Goal: Check status: Check status

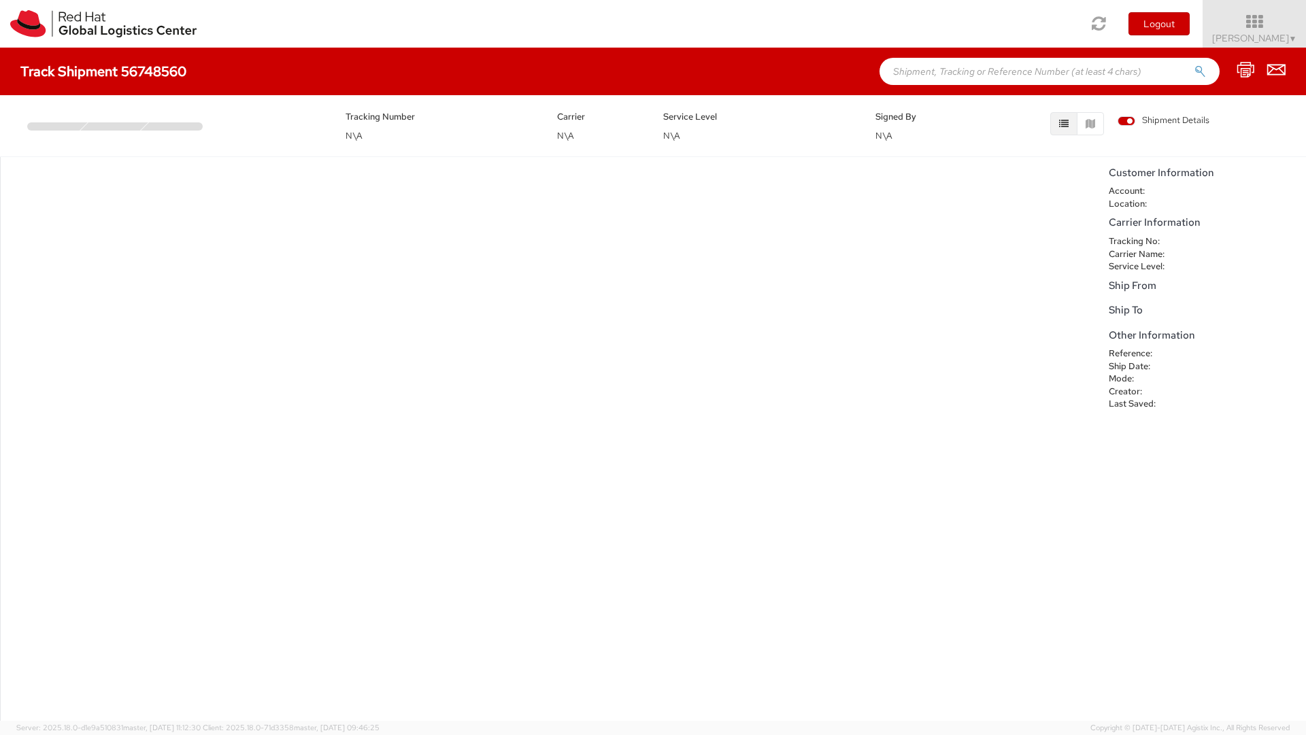
click at [1125, 224] on h5 "Carrier Information" at bounding box center [1204, 223] width 190 height 12
click at [97, 135] on div "Tracking Number N\A Carrier N\A Service Level N\A Signed By N\A Shipment Details" at bounding box center [653, 122] width 1286 height 41
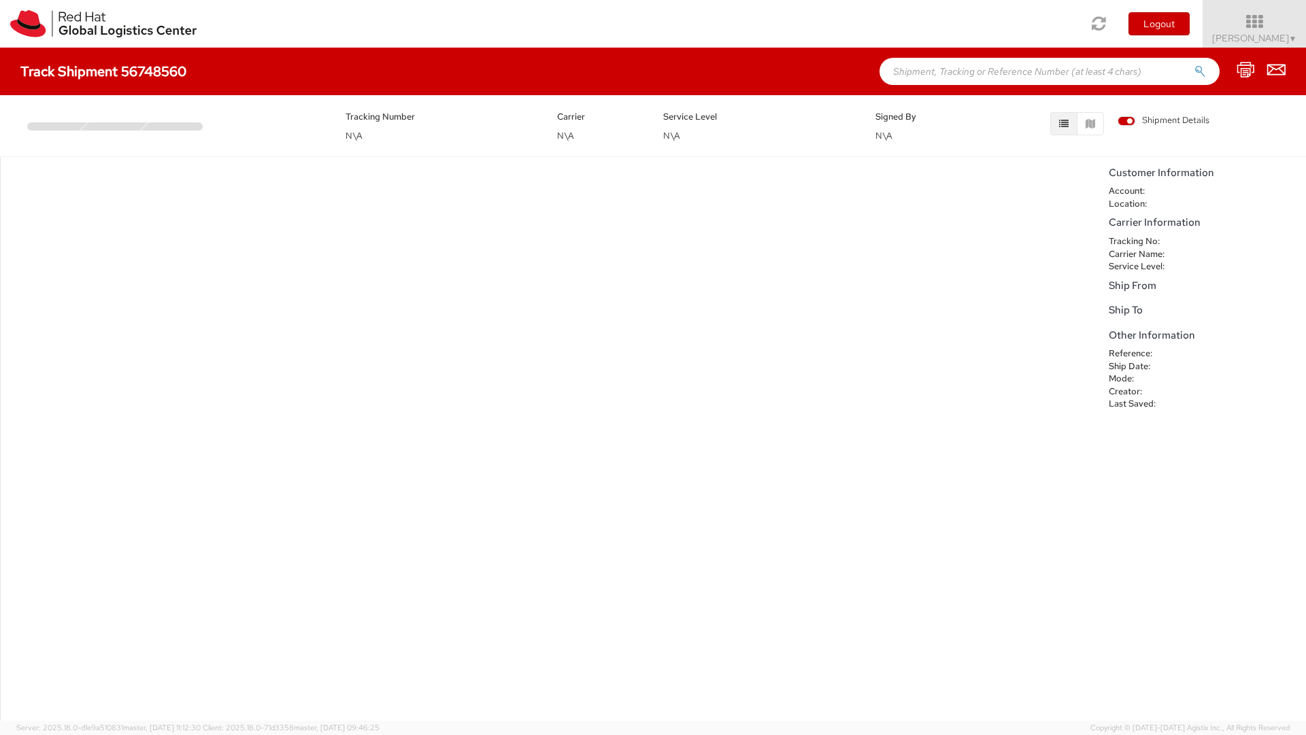
click at [97, 135] on div "Tracking Number N\A Carrier N\A Service Level N\A Signed By N\A Shipment Details" at bounding box center [653, 122] width 1286 height 41
click at [190, 128] on div at bounding box center [175, 126] width 69 height 8
click at [769, 137] on div "Service Level N\A" at bounding box center [759, 126] width 212 height 34
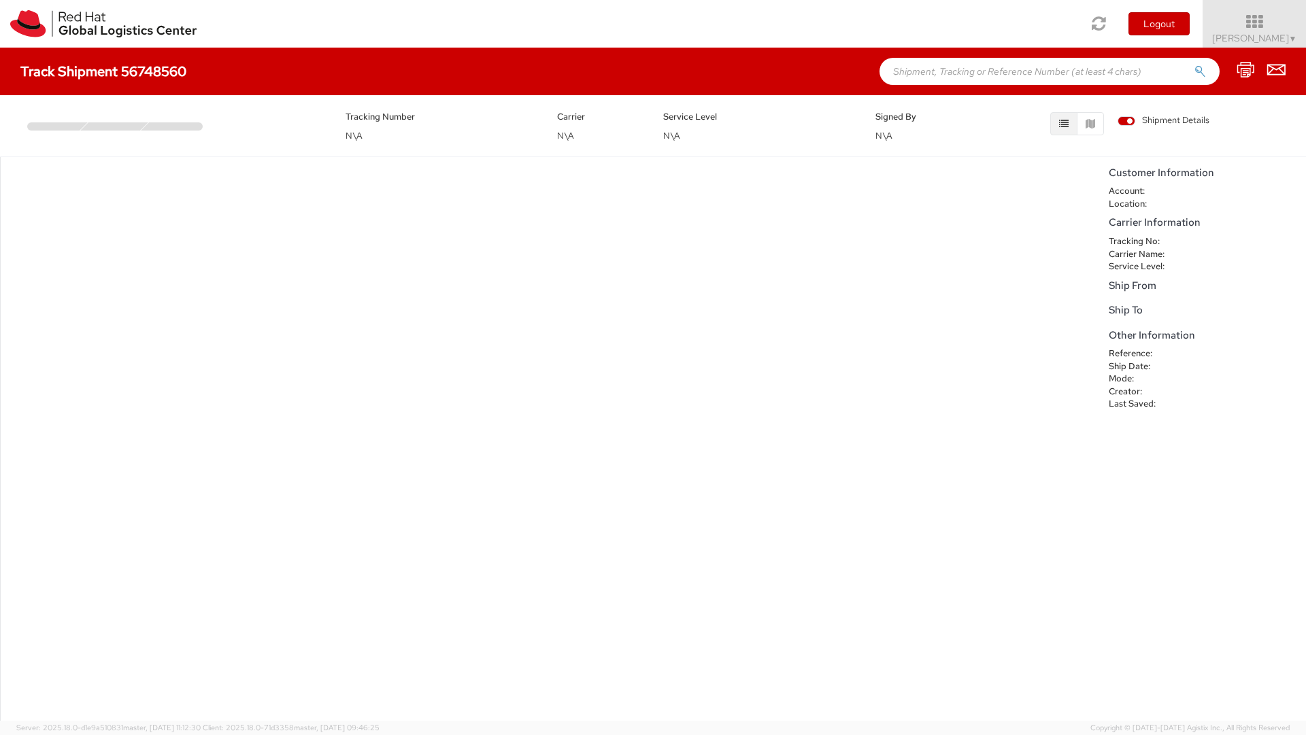
click at [769, 137] on div "Service Level N\A" at bounding box center [759, 126] width 212 height 34
click at [1102, 122] on button "button" at bounding box center [1090, 123] width 27 height 23
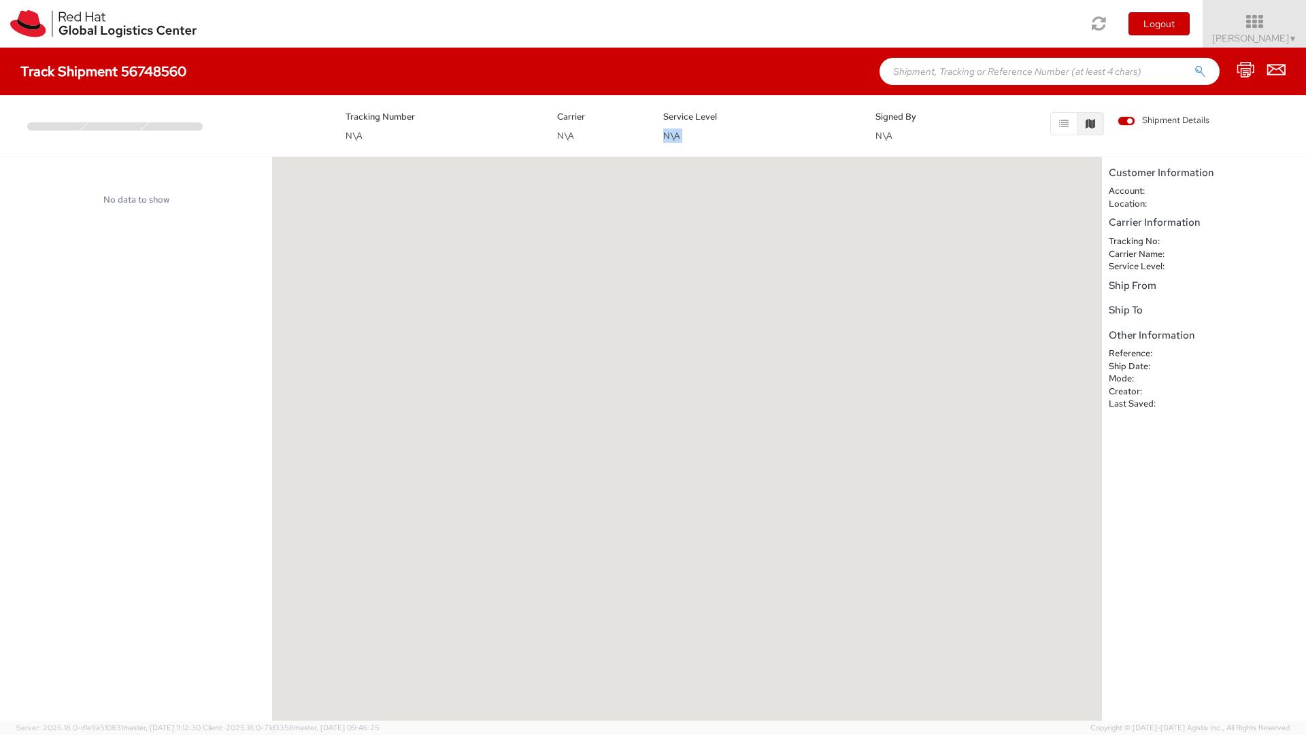
click at [1094, 122] on icon "button" at bounding box center [1091, 124] width 10 height 10
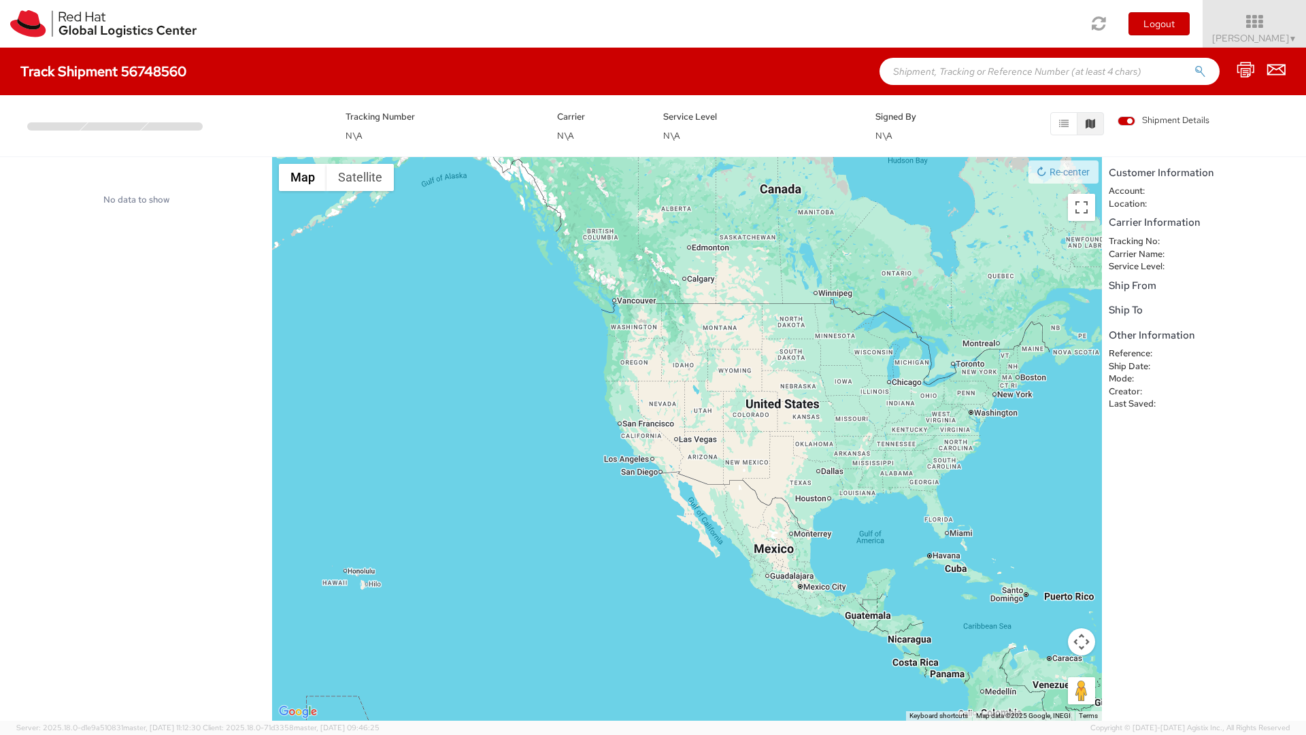
click at [1154, 124] on span "Shipment Details" at bounding box center [1164, 120] width 92 height 13
click at [0, 0] on input "Shipment Details" at bounding box center [0, 0] width 0 height 0
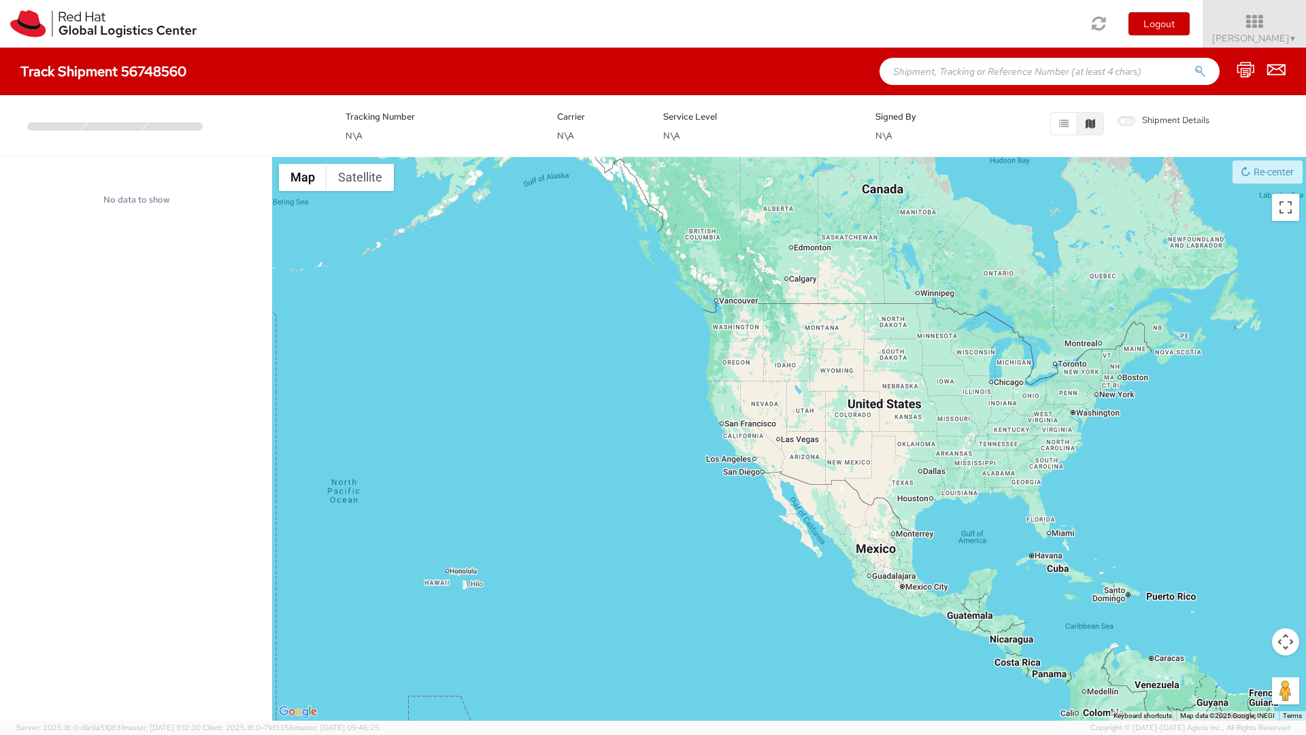
click at [1154, 124] on span "Shipment Details" at bounding box center [1164, 120] width 92 height 13
click at [0, 0] on input "Shipment Details" at bounding box center [0, 0] width 0 height 0
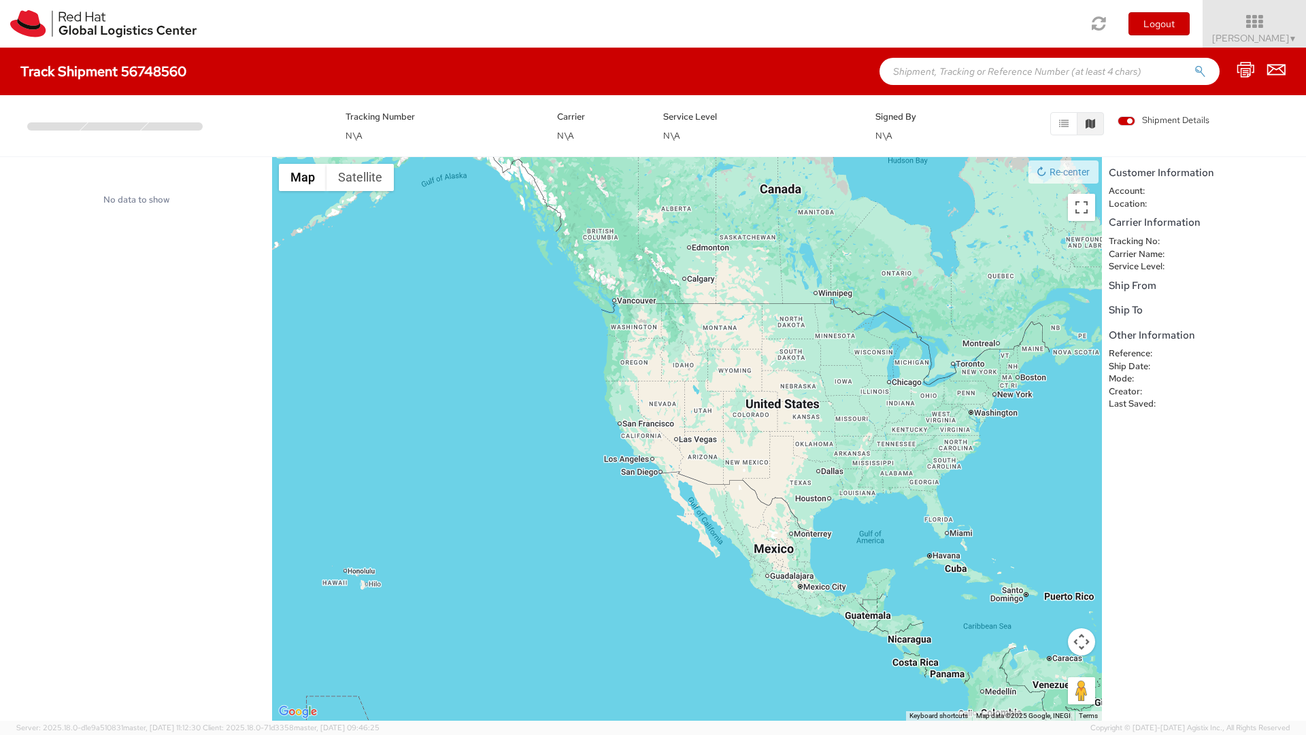
click at [1139, 362] on dt "Ship Date:" at bounding box center [1143, 367] width 88 height 13
